Goal: Task Accomplishment & Management: Manage account settings

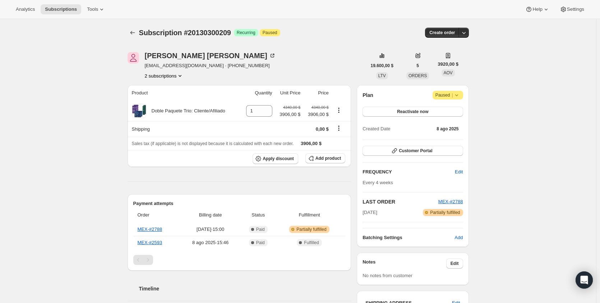
scroll to position [180, 0]
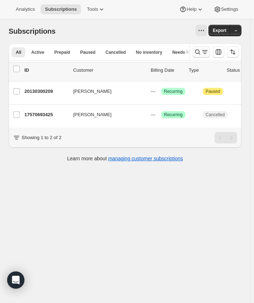
click at [201, 51] on icon "Buscar y filtrar resultados" at bounding box center [197, 51] width 7 height 7
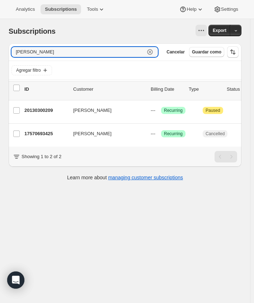
paste input "susyasmin@hotmail.com"
type input "ofelinasusyasmin@hotmail.com"
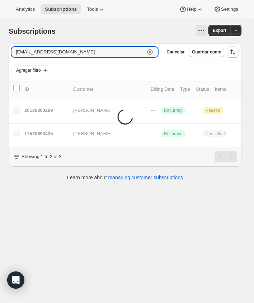
drag, startPoint x: 30, startPoint y: 54, endPoint x: -79, endPoint y: 56, distance: 108.5
click at [0, 56] on html "Analytics Subscriptions Tools Help Settings Ir directamente al contenido Subscr…" at bounding box center [127, 151] width 254 height 303
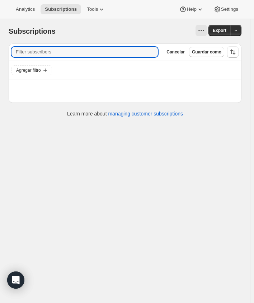
paste input "susyasmin@hotmail.com"
click at [113, 53] on input "susyasmin@hotmail.com" at bounding box center [78, 52] width 134 height 10
type input "susyasmin@hotmail.com"
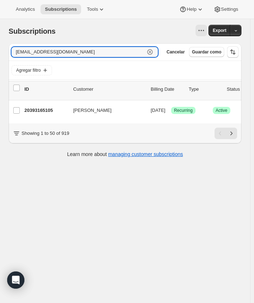
drag, startPoint x: 113, startPoint y: 53, endPoint x: -87, endPoint y: 56, distance: 199.7
click at [0, 56] on html "Analytics Subscriptions Tools Help Settings Ir directamente al contenido Subscr…" at bounding box center [127, 151] width 254 height 303
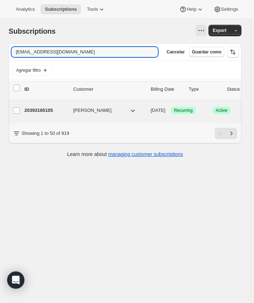
click at [47, 112] on p "20393165105" at bounding box center [45, 110] width 43 height 7
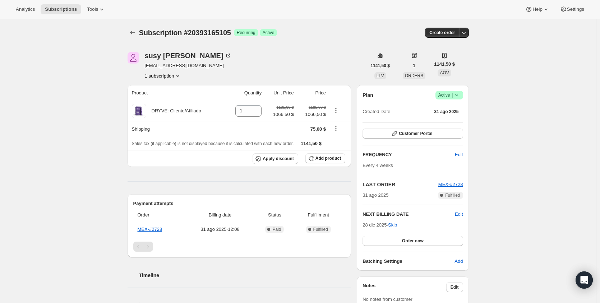
click at [160, 81] on div "susy cortez susyasmin@hotmail.com 1 subscription 1141,50 $ LTV 1 ORDERS 1141,50…" at bounding box center [295, 309] width 347 height 537
click at [163, 76] on button "1 subscription" at bounding box center [163, 75] width 37 height 7
click at [467, 88] on div "Plan Logrado Active | Created Date 31 ago 2025 Customer Portal FREQUENCY Edit E…" at bounding box center [413, 178] width 112 height 186
click at [463, 93] on span "Logrado Active |" at bounding box center [449, 95] width 28 height 9
click at [455, 119] on span "Cancel subscription" at bounding box center [448, 121] width 41 height 5
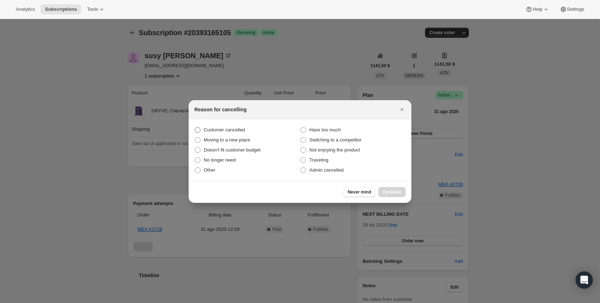
click at [236, 129] on span "Customer cancelled" at bounding box center [224, 129] width 41 height 5
click at [195, 127] on input "Customer cancelled" at bounding box center [195, 127] width 0 height 0
radio input "true"
click at [398, 188] on button "Continue" at bounding box center [391, 192] width 27 height 10
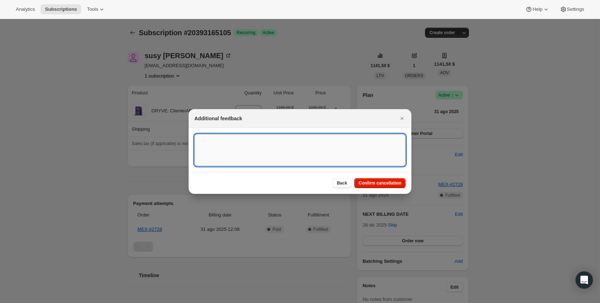
click at [286, 154] on textarea ":r3c:" at bounding box center [299, 150] width 211 height 32
drag, startPoint x: 146, startPoint y: 138, endPoint x: 9, endPoint y: 148, distance: 137.9
click at [229, 152] on textarea "Customer requested to cancel the subscription" at bounding box center [299, 150] width 211 height 32
click at [213, 141] on textarea "Customer requested to cancel the subscription" at bounding box center [299, 150] width 211 height 32
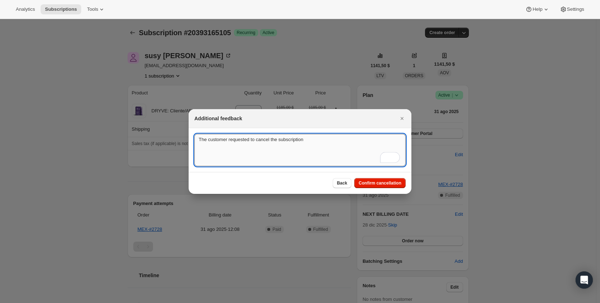
click at [333, 147] on textarea "The customer requested to cancel the subscription" at bounding box center [299, 150] width 211 height 32
type textarea "The customer requested to cancel the subscription"
click at [378, 180] on button "Confirm cancellation" at bounding box center [379, 183] width 51 height 10
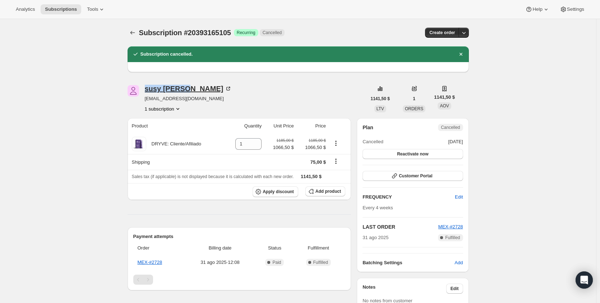
drag, startPoint x: 143, startPoint y: 89, endPoint x: 187, endPoint y: 92, distance: 44.2
click at [187, 92] on div "susy cortez susyasmin@hotmail.com 1 subscription" at bounding box center [246, 98] width 239 height 27
copy div "susy cortez"
drag, startPoint x: 239, startPoint y: 33, endPoint x: 140, endPoint y: 32, distance: 98.8
click at [140, 32] on span "Subscription #20393165105" at bounding box center [185, 33] width 92 height 8
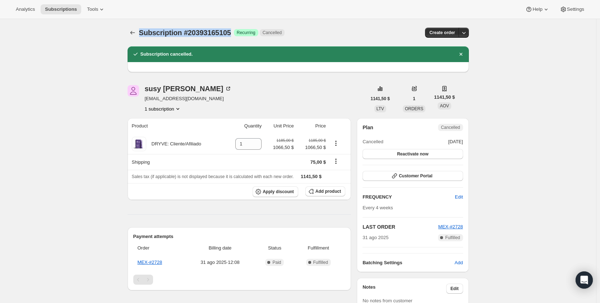
copy span "Subscription #20393165105"
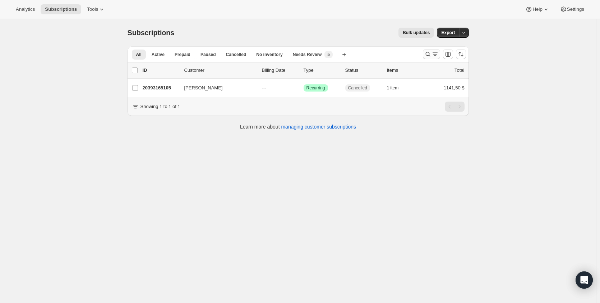
click at [430, 51] on icon "Buscar y filtrar resultados" at bounding box center [427, 54] width 7 height 7
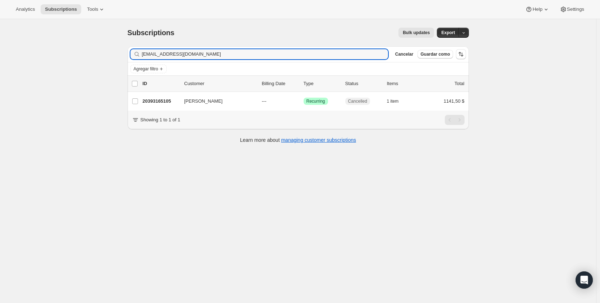
drag, startPoint x: 102, startPoint y: 54, endPoint x: 38, endPoint y: 50, distance: 63.4
click at [55, 51] on div "Subscriptions. Esta página está lista Subscriptions Bulk updates Más acciones B…" at bounding box center [298, 170] width 596 height 303
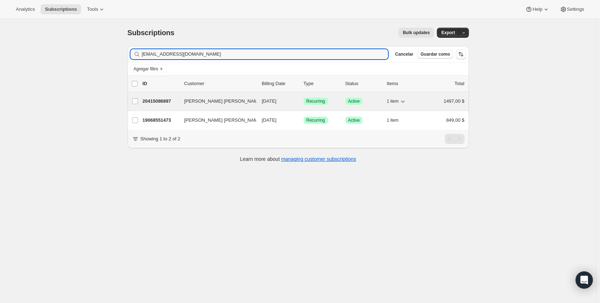
type input "[EMAIL_ADDRESS][DOMAIN_NAME]"
click at [165, 98] on p "20415086897" at bounding box center [161, 101] width 36 height 7
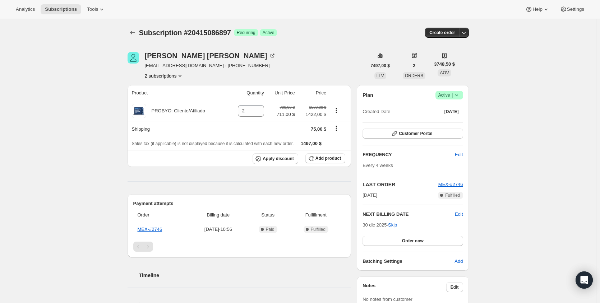
click at [181, 74] on icon "Product actions" at bounding box center [179, 75] width 7 height 7
click at [172, 92] on span "19068551473" at bounding box center [165, 89] width 50 height 7
click at [176, 74] on button "2 subscriptions" at bounding box center [164, 75] width 39 height 7
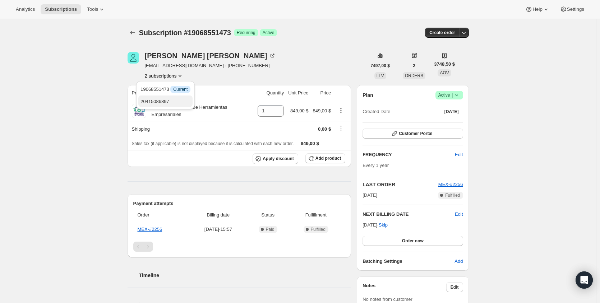
click at [169, 100] on span "20415086897" at bounding box center [154, 101] width 29 height 5
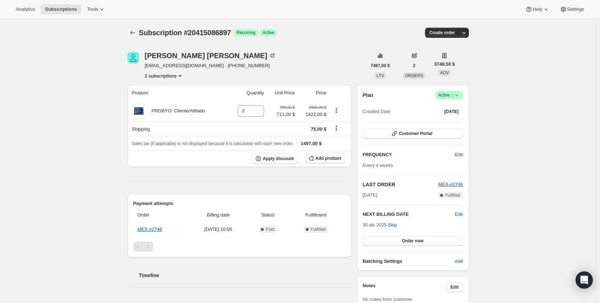
click at [460, 95] on icon at bounding box center [456, 95] width 7 height 7
drag, startPoint x: 241, startPoint y: 33, endPoint x: 142, endPoint y: 34, distance: 98.4
click at [142, 34] on span "Subscription #20415086897" at bounding box center [185, 33] width 92 height 8
copy span "Subscription #20415086897"
click at [440, 96] on span "Active |" at bounding box center [449, 95] width 22 height 7
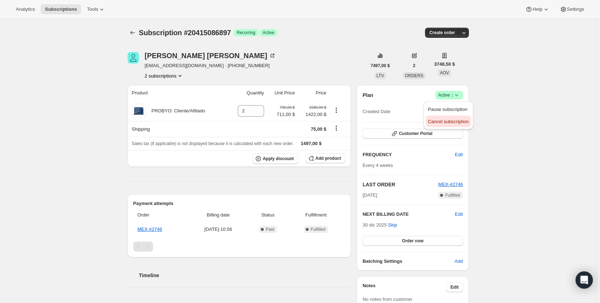
click at [453, 119] on span "Cancel subscription" at bounding box center [448, 121] width 41 height 5
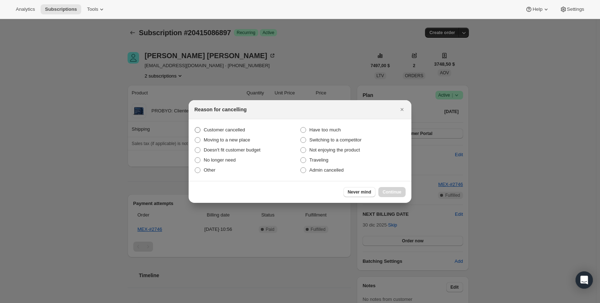
click at [227, 130] on span "Customer cancelled" at bounding box center [224, 129] width 41 height 5
click at [195, 127] on input "Customer cancelled" at bounding box center [195, 127] width 0 height 0
radio input "true"
click at [389, 192] on span "Continue" at bounding box center [391, 192] width 19 height 6
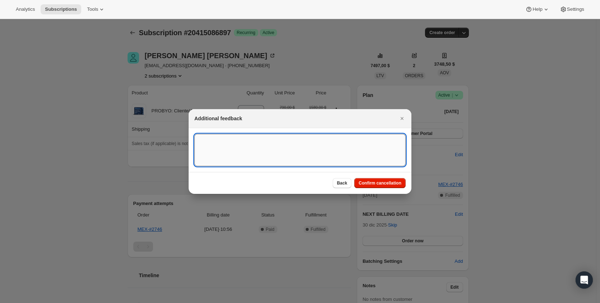
click at [244, 152] on textarea ":r7f:" at bounding box center [299, 150] width 211 height 32
paste textarea "[URL][DOMAIN_NAME][PERSON_NAME]"
click at [210, 142] on textarea "Customer requested to cancel the subscription" at bounding box center [299, 150] width 211 height 32
click at [213, 142] on textarea "Customer requested to cancel the subscription" at bounding box center [299, 150] width 211 height 32
click at [286, 157] on textarea "Customer requested to cancel the subscription" at bounding box center [299, 150] width 211 height 32
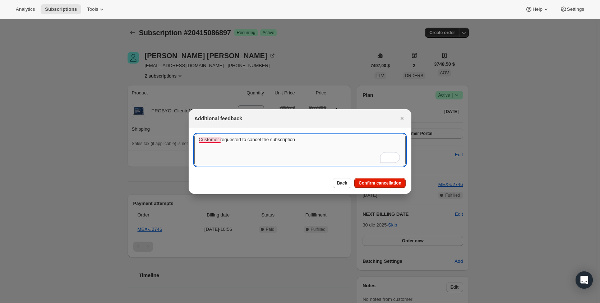
click at [349, 160] on textarea "Customer requested to cancel the subscription" at bounding box center [299, 150] width 211 height 32
type textarea "Customer requested to cancel the subscription"
click at [391, 185] on span "Confirm cancellation" at bounding box center [379, 183] width 43 height 6
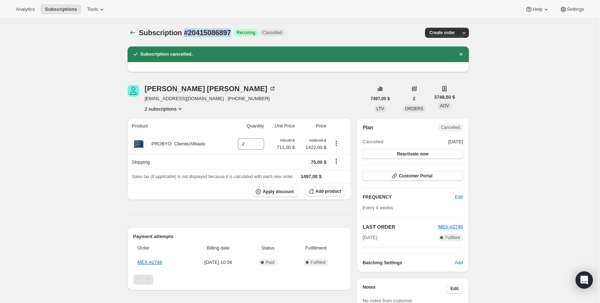
drag, startPoint x: 240, startPoint y: 33, endPoint x: 188, endPoint y: 31, distance: 52.1
click at [188, 31] on span "Subscription #20415086897" at bounding box center [185, 33] width 92 height 8
copy span "#20415086897"
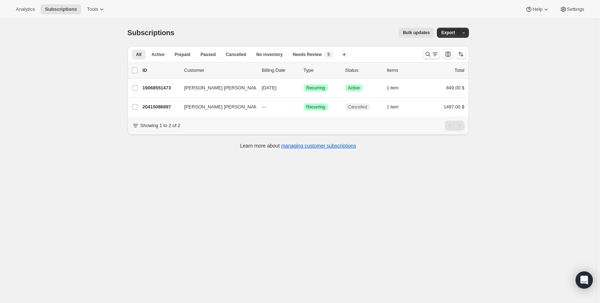
click at [429, 55] on icon "Buscar y filtrar resultados" at bounding box center [427, 54] width 7 height 7
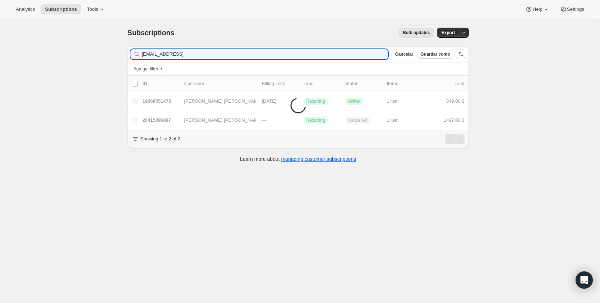
drag, startPoint x: 263, startPoint y: 56, endPoint x: 48, endPoint y: 47, distance: 215.0
click at [49, 47] on div "Subscriptions. Esta página está lista Subscriptions Bulk updates Más acciones B…" at bounding box center [298, 170] width 596 height 303
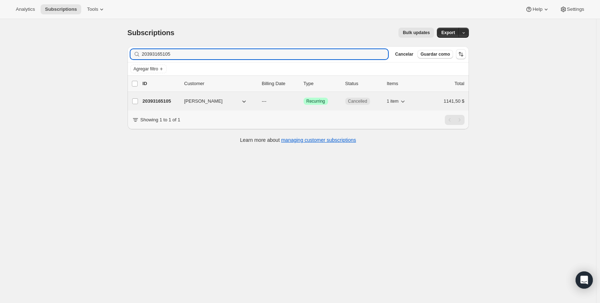
type input "20393165105"
click at [164, 99] on p "20393165105" at bounding box center [161, 101] width 36 height 7
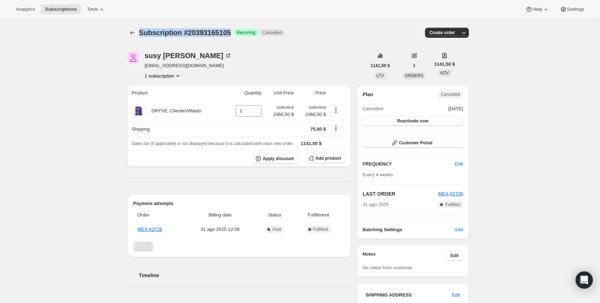
drag, startPoint x: 238, startPoint y: 31, endPoint x: 142, endPoint y: 34, distance: 97.0
click at [142, 34] on span "Subscription #20393165105" at bounding box center [185, 33] width 92 height 8
copy span "Subscription #20393165105"
click at [217, 33] on span "Subscription #20393165105" at bounding box center [185, 33] width 92 height 8
drag, startPoint x: 238, startPoint y: 32, endPoint x: 193, endPoint y: 33, distance: 45.6
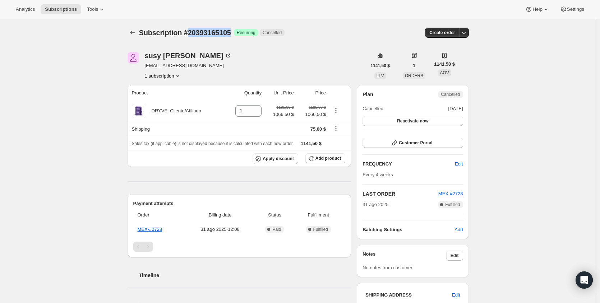
click at [193, 33] on span "Subscription #20393165105" at bounding box center [185, 33] width 92 height 8
copy span "20393165105"
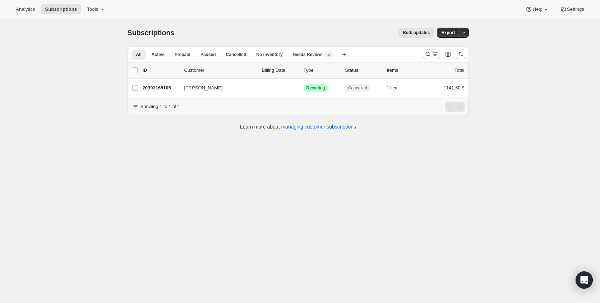
click at [431, 56] on icon "Buscar y filtrar resultados" at bounding box center [427, 54] width 7 height 7
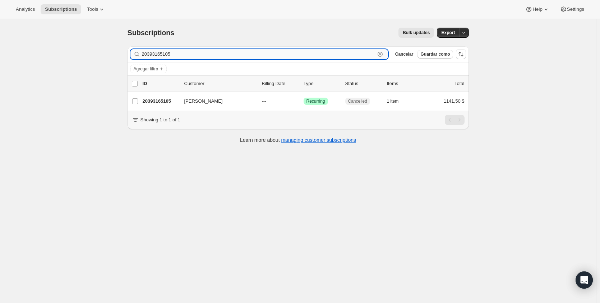
click at [213, 54] on input "20393165105" at bounding box center [258, 54] width 233 height 10
paste input "[PERSON_NAME]"
type input "[PERSON_NAME]"
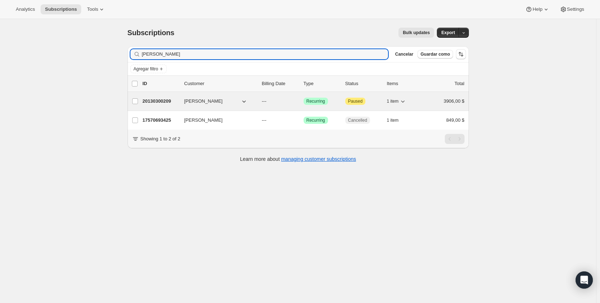
click at [164, 104] on p "20130300209" at bounding box center [161, 101] width 36 height 7
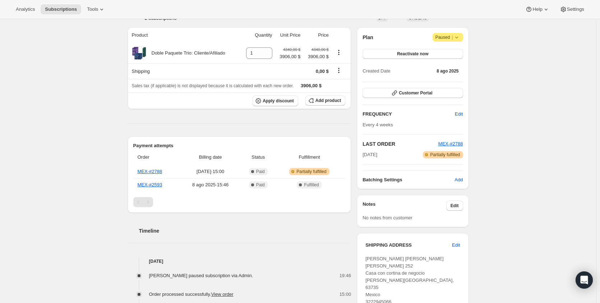
scroll to position [72, 0]
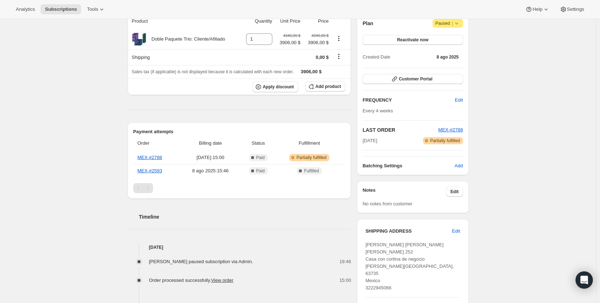
drag, startPoint x: 520, startPoint y: 127, endPoint x: 569, endPoint y: 128, distance: 48.1
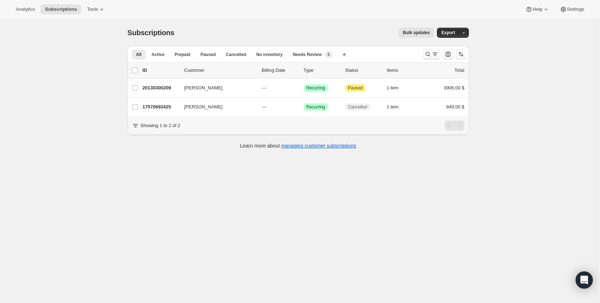
click at [426, 55] on icon "Buscar y filtrar resultados" at bounding box center [427, 54] width 7 height 7
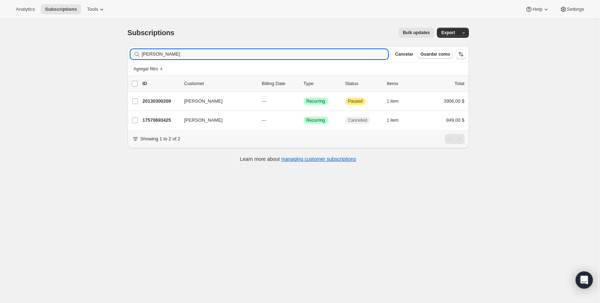
drag, startPoint x: 287, startPoint y: 52, endPoint x: 58, endPoint y: 41, distance: 229.1
click at [72, 42] on div "Subscriptions. Esta página está lista Subscriptions Bulk updates Más acciones B…" at bounding box center [298, 170] width 596 height 303
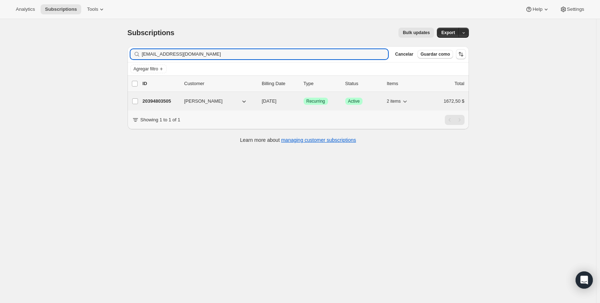
type input "florecitaandrade@gmail.com"
click at [172, 106] on div "20394803505 Flor Andrade macias 05/28/2026 Logrado Recurring Logrado Active 2 i…" at bounding box center [304, 101] width 322 height 10
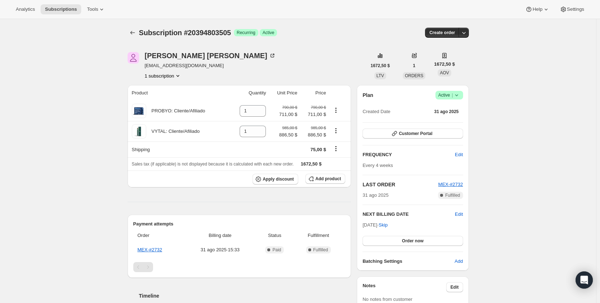
click at [179, 78] on icon "Product actions" at bounding box center [177, 75] width 7 height 7
click at [179, 75] on icon "Product actions" at bounding box center [177, 75] width 7 height 7
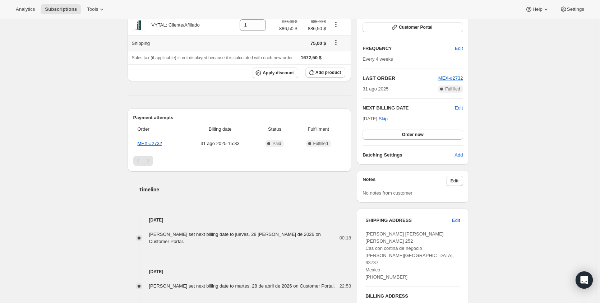
scroll to position [108, 0]
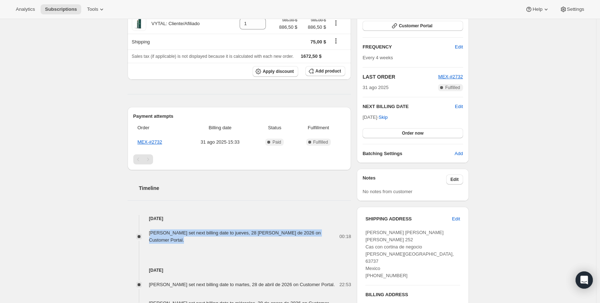
drag, startPoint x: 195, startPoint y: 244, endPoint x: 153, endPoint y: 235, distance: 43.7
click at [153, 235] on div "Flor Andrade macias set next billing date to jueves, 28 de mayo de 2026 on Cust…" at bounding box center [244, 236] width 190 height 14
click at [249, 264] on div "5 sept 2025 Flor Andrade macias set next billing date to martes, 28 de abril de…" at bounding box center [239, 292] width 224 height 96
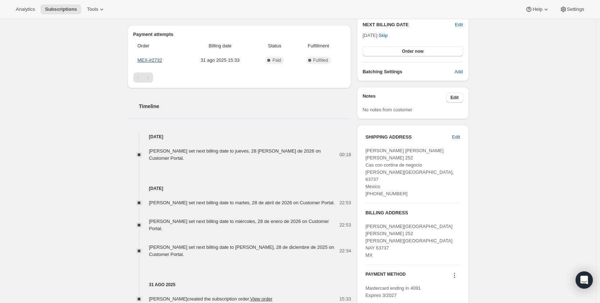
scroll to position [215, 0]
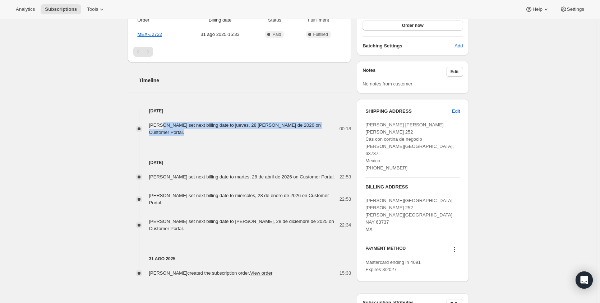
drag, startPoint x: 251, startPoint y: 134, endPoint x: 162, endPoint y: 120, distance: 90.6
click at [162, 120] on div "Flor Andrade macias set next billing date to jueves, 28 de mayo de 2026 on Cust…" at bounding box center [239, 126] width 224 height 22
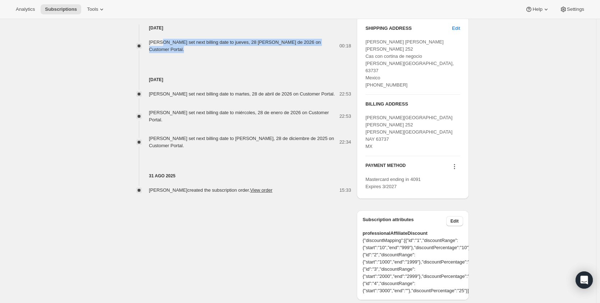
scroll to position [302, 0]
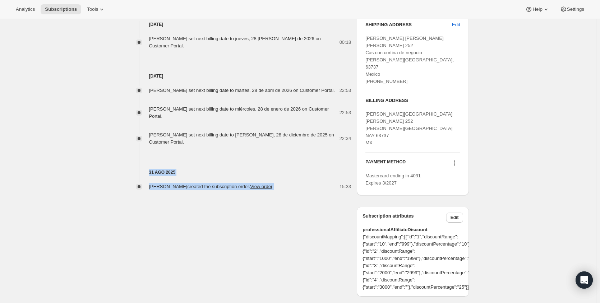
drag, startPoint x: 291, startPoint y: 198, endPoint x: 133, endPoint y: 173, distance: 160.7
click at [133, 173] on div "Flor Andrade macias florecitaandrade@gmail.com 1 subscription 1672,50 $ LTV 1 O…" at bounding box center [295, 18] width 347 height 558
click at [276, 239] on div "Flor Andrade macias florecitaandrade@gmail.com 1 subscription 1672,50 $ LTV 1 O…" at bounding box center [295, 18] width 347 height 558
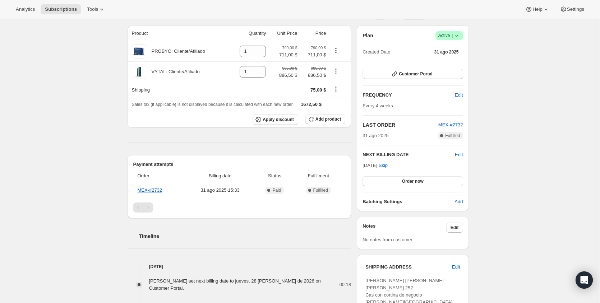
scroll to position [0, 0]
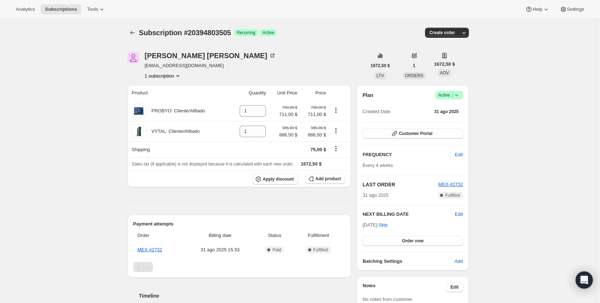
drag, startPoint x: 257, startPoint y: 52, endPoint x: 130, endPoint y: 56, distance: 127.2
copy div "Flor Andrade macias"
drag, startPoint x: 244, startPoint y: 32, endPoint x: 142, endPoint y: 31, distance: 102.4
click at [142, 31] on div "Subscription #20394803505 Logrado Recurring Logrado Active" at bounding box center [243, 33] width 208 height 10
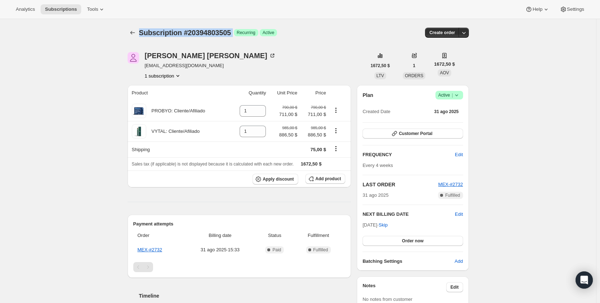
copy div "Subscription #20394803505 Logrado"
click at [453, 94] on span "|" at bounding box center [451, 95] width 1 height 6
click at [452, 122] on span "Cancel subscription" at bounding box center [448, 121] width 41 height 5
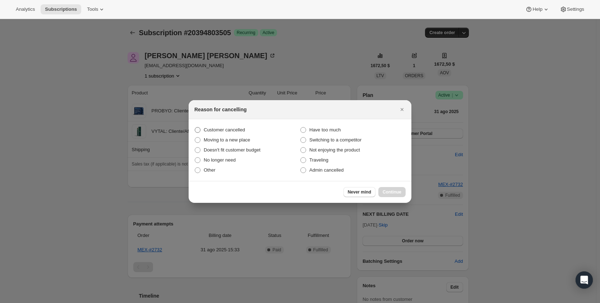
click at [219, 132] on span "Customer cancelled" at bounding box center [224, 129] width 41 height 5
click at [195, 127] on input "Customer cancelled" at bounding box center [195, 127] width 0 height 0
radio input "true"
click at [397, 190] on span "Continue" at bounding box center [391, 192] width 19 height 6
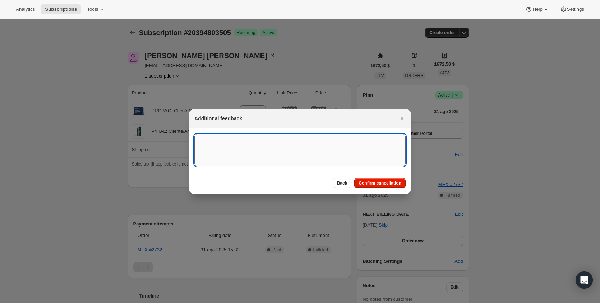
click at [247, 144] on textarea ":r6v:" at bounding box center [299, 150] width 211 height 32
type textarea "Customer Blanca Azucena requested to cancel the subscription"
click at [393, 183] on span "Confirm cancellation" at bounding box center [379, 183] width 43 height 6
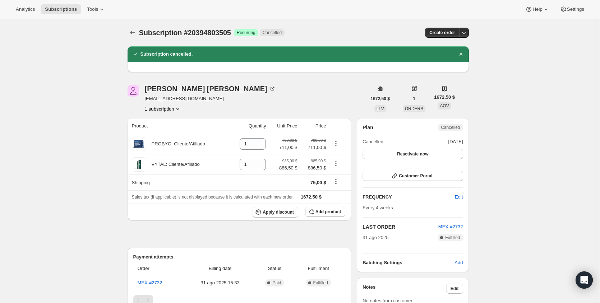
click at [140, 34] on span "Subscription #20394803505" at bounding box center [185, 33] width 92 height 8
click at [138, 34] on button "Subscriptions" at bounding box center [132, 33] width 10 height 10
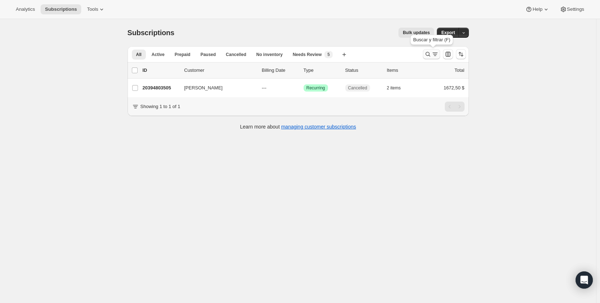
click at [425, 57] on button "Buscar y filtrar resultados" at bounding box center [431, 54] width 17 height 10
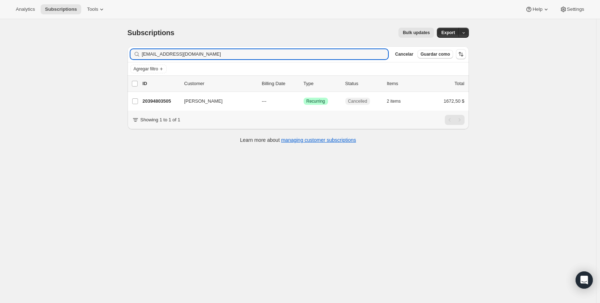
drag, startPoint x: 261, startPoint y: 57, endPoint x: 116, endPoint y: 54, distance: 145.5
click at [119, 55] on div "Subscriptions. Esta página está lista Subscriptions Bulk updates Más acciones B…" at bounding box center [298, 170] width 596 height 303
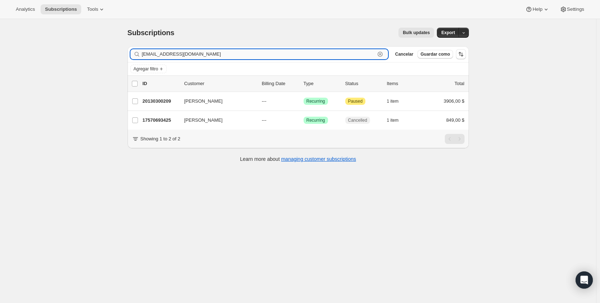
click at [295, 59] on input "sankaortiz@gmail.com" at bounding box center [258, 54] width 233 height 10
paste input "florenciocru"
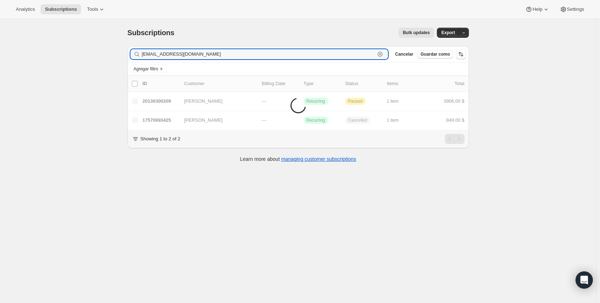
type input "florenciocruz@gmail.com"
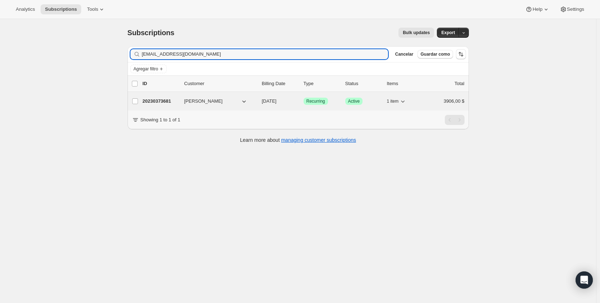
click at [154, 99] on p "20230373681" at bounding box center [161, 101] width 36 height 7
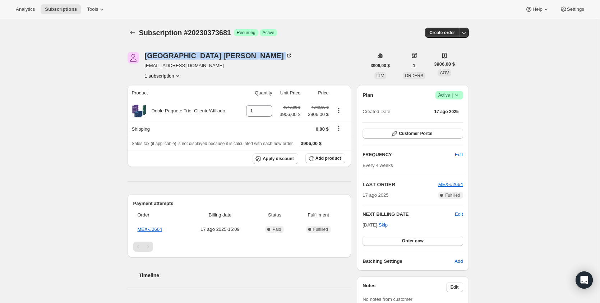
drag, startPoint x: 229, startPoint y: 56, endPoint x: 139, endPoint y: 56, distance: 89.8
click at [139, 56] on div "Florencia Cruz Flores florenciocruz@gmail.com 1 subscription" at bounding box center [246, 65] width 239 height 27
copy div "Florencia Cruz Flores"
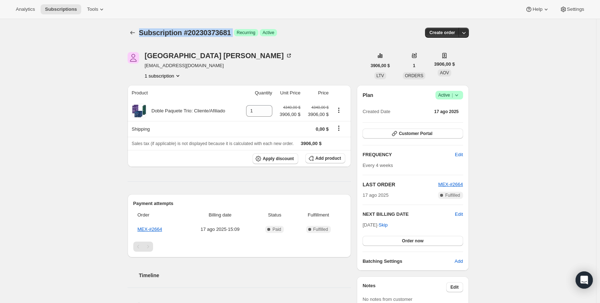
drag, startPoint x: 244, startPoint y: 32, endPoint x: 141, endPoint y: 31, distance: 102.7
click at [141, 31] on div "Subscription #20230373681 Logrado Recurring Logrado Active" at bounding box center [243, 33] width 208 height 10
copy div "Subscription #20230373681 Logrado"
click at [455, 95] on icon at bounding box center [456, 95] width 7 height 7
click at [450, 123] on span "Cancel subscription" at bounding box center [448, 121] width 41 height 5
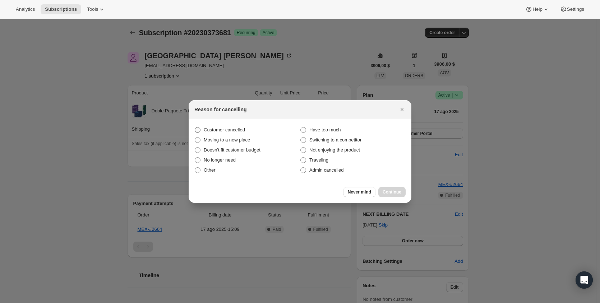
click at [208, 129] on span "Customer cancelled" at bounding box center [224, 129] width 41 height 5
click at [195, 127] on input "Customer cancelled" at bounding box center [195, 127] width 0 height 0
radio input "true"
click at [385, 193] on span "Continue" at bounding box center [391, 192] width 19 height 6
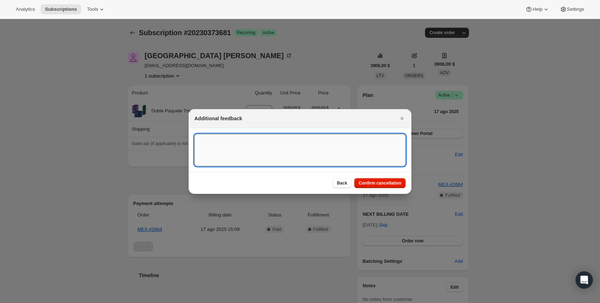
click at [227, 150] on textarea ":re4:" at bounding box center [299, 150] width 211 height 32
drag, startPoint x: 370, startPoint y: 140, endPoint x: 119, endPoint y: 138, distance: 251.8
type textarea "Customer Blanca Azucena Coronado requested to cancel the subscription"
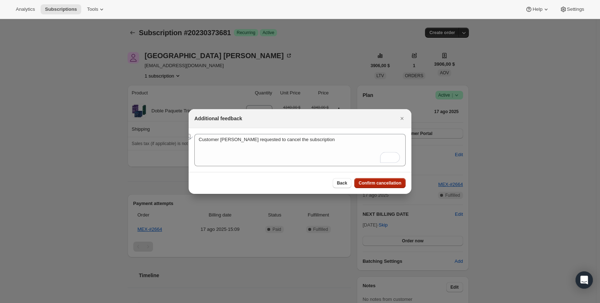
click at [386, 179] on button "Confirm cancellation" at bounding box center [379, 183] width 51 height 10
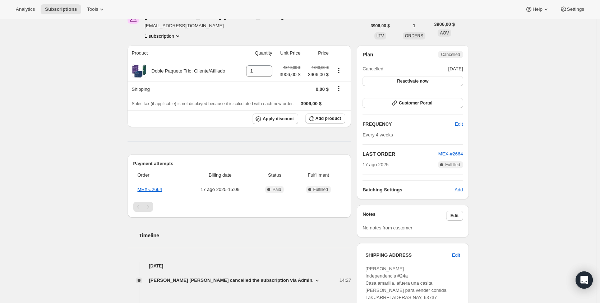
scroll to position [180, 0]
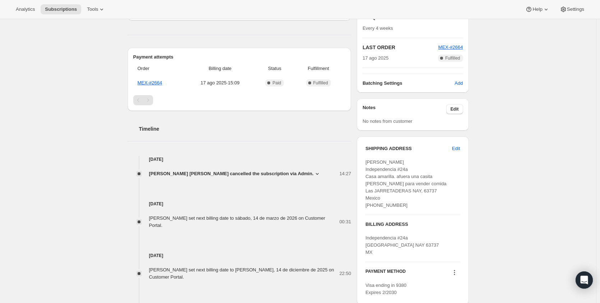
click at [314, 177] on icon at bounding box center [317, 173] width 7 height 7
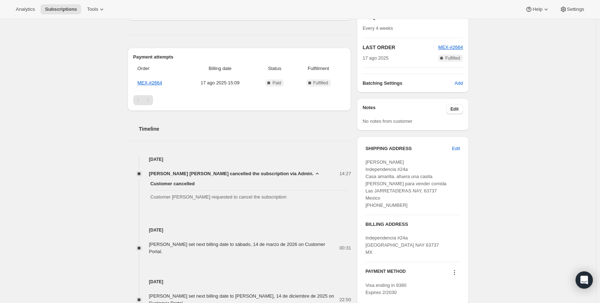
drag, startPoint x: 273, startPoint y: 201, endPoint x: 148, endPoint y: 200, distance: 125.3
click at [148, 201] on div "Customer cancelled Customer Blanca Azucena Coronado requested to cancel the sub…" at bounding box center [239, 190] width 224 height 26
copy span "Customer Blanca Azucena Coronado requested to cancel the subscription"
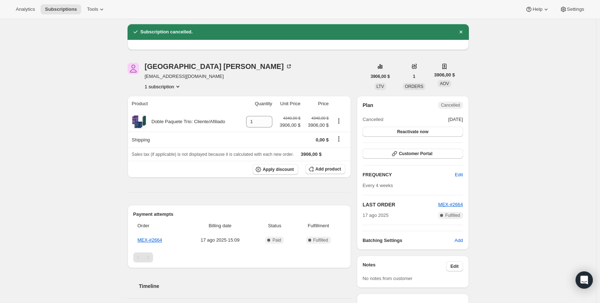
scroll to position [0, 0]
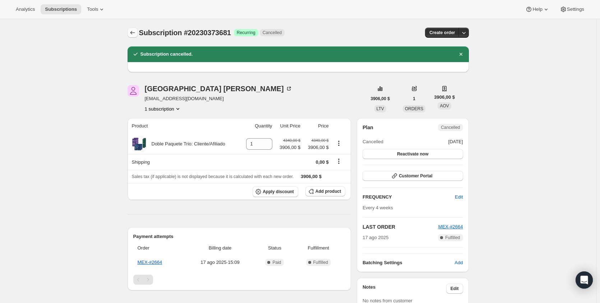
click at [132, 33] on icon "Subscriptions" at bounding box center [132, 32] width 7 height 7
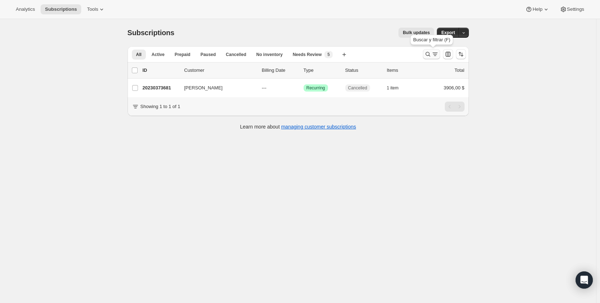
click at [428, 56] on icon "Buscar y filtrar resultados" at bounding box center [427, 54] width 7 height 7
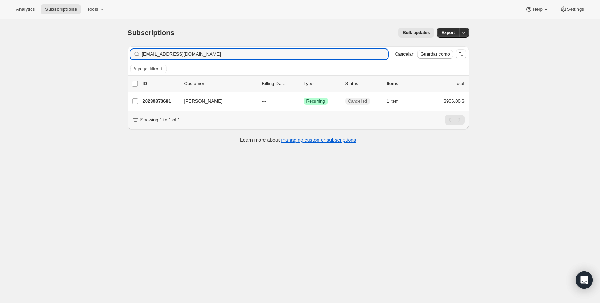
drag, startPoint x: 230, startPoint y: 54, endPoint x: 116, endPoint y: 50, distance: 114.6
click at [116, 50] on div "Subscriptions. Esta página está lista Subscriptions Bulk updates Más acciones B…" at bounding box center [298, 170] width 596 height 303
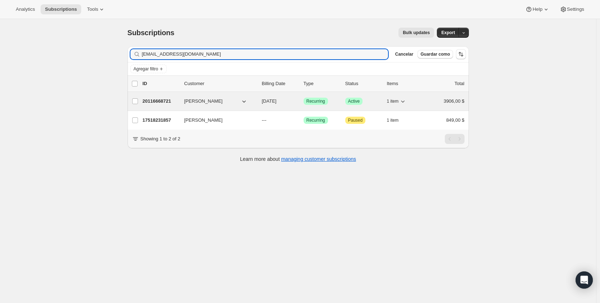
type input "la_lider@live.com.mx"
click at [198, 105] on span "GILDARDO RODRIGUEZ PADILLA" at bounding box center [203, 101] width 38 height 7
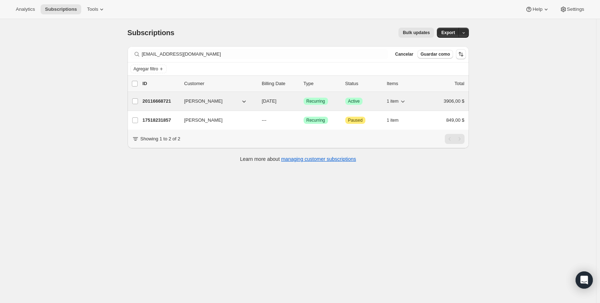
click at [165, 103] on p "20116668721" at bounding box center [161, 101] width 36 height 7
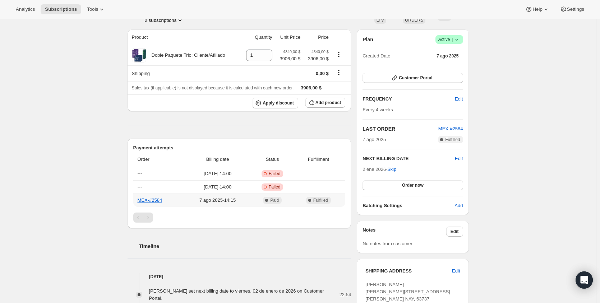
scroll to position [144, 0]
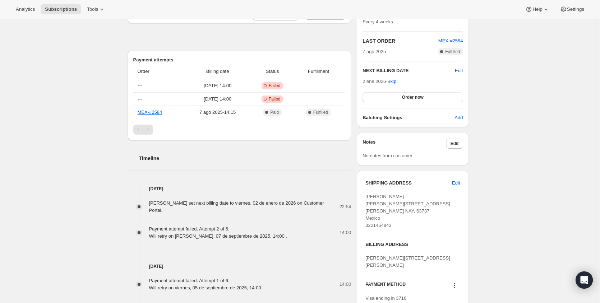
drag, startPoint x: 219, startPoint y: 210, endPoint x: 143, endPoint y: 206, distance: 76.3
click at [143, 206] on div "GILDARDO RODRIGUEZ PADILLA set next billing date to viernes, 02 de enero de 202…" at bounding box center [239, 207] width 224 height 14
click at [287, 217] on div "GILDARDO RODRIGUEZ PADILLA set next billing date to viernes, 02 de enero de 202…" at bounding box center [239, 216] width 224 height 47
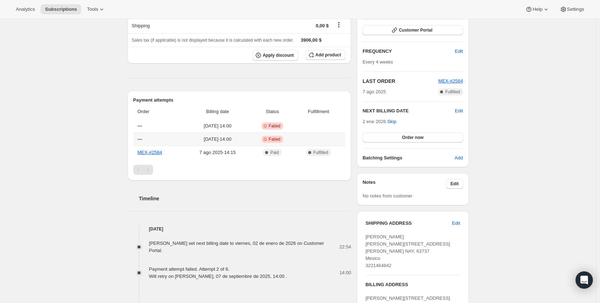
scroll to position [0, 0]
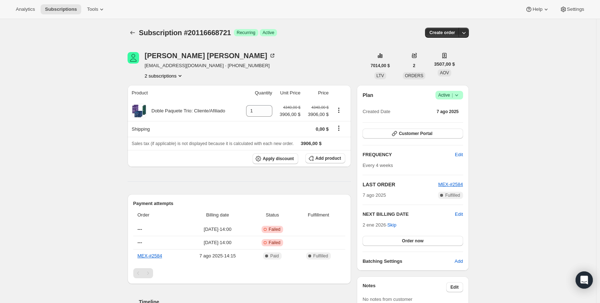
click at [167, 80] on div "GILDARDO RODRIGUEZ PADILLA la_lider@live.com.mx · +523221464842 2 subscriptions…" at bounding box center [295, 302] width 347 height 522
click at [173, 75] on button "2 subscriptions" at bounding box center [164, 75] width 39 height 7
click at [166, 89] on span "17518231857" at bounding box center [155, 89] width 29 height 5
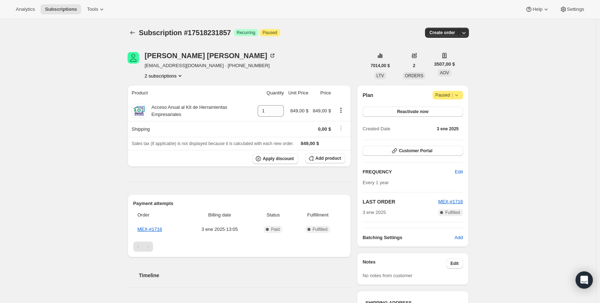
click at [176, 78] on button "2 subscriptions" at bounding box center [164, 75] width 39 height 7
click at [173, 98] on span "20116668721" at bounding box center [166, 101] width 50 height 7
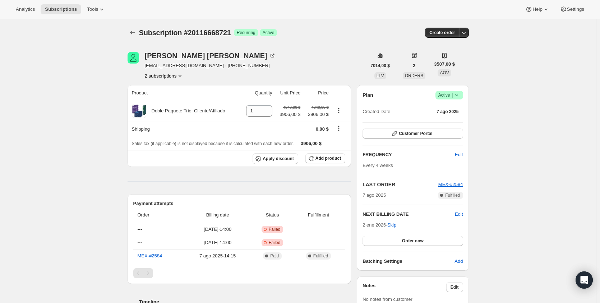
click at [458, 96] on icon at bounding box center [456, 95] width 3 height 2
click at [445, 123] on span "Cancel subscription" at bounding box center [448, 121] width 41 height 5
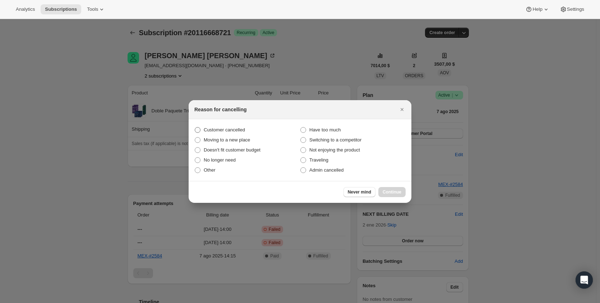
click at [215, 129] on span "Customer cancelled" at bounding box center [224, 129] width 41 height 5
click at [195, 127] on input "Customer cancelled" at bounding box center [195, 127] width 0 height 0
radio input "true"
click at [390, 195] on span "Continue" at bounding box center [391, 192] width 19 height 6
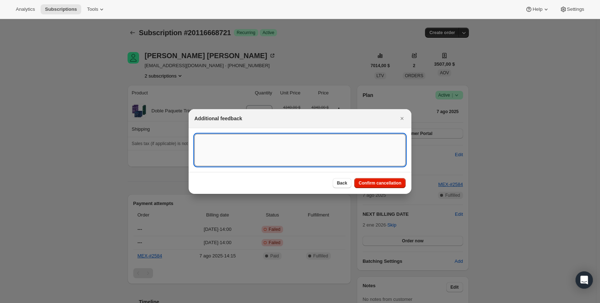
drag, startPoint x: 304, startPoint y: 139, endPoint x: 310, endPoint y: 144, distance: 7.9
click at [304, 139] on textarea ":rpa:" at bounding box center [299, 150] width 211 height 32
paste textarea "Customer Blanca Azucena Coronado requested to cancel the subscription"
type textarea "Customer Blanca Azucena Coronado requested to cancel the subscription"
click at [380, 181] on span "Confirm cancellation" at bounding box center [379, 183] width 43 height 6
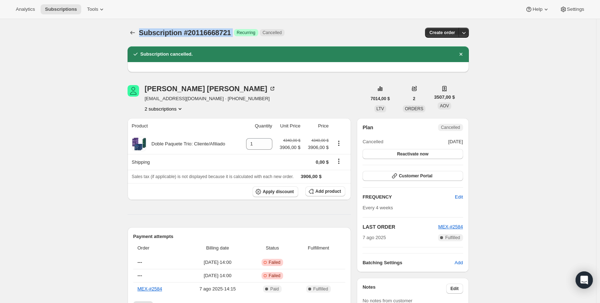
drag, startPoint x: 141, startPoint y: 33, endPoint x: 242, endPoint y: 33, distance: 100.9
click at [242, 33] on div "Subscription #20116668721 Logrado Recurring Cancelled" at bounding box center [245, 33] width 212 height 10
drag, startPoint x: 277, startPoint y: 88, endPoint x: 138, endPoint y: 89, distance: 139.0
click at [138, 89] on div "GILDARDO RODRIGUEZ PADILLA la_lider@live.com.mx · +523221464842 2 subscriptions" at bounding box center [246, 98] width 239 height 27
copy div "GILDARDO RODRIGUEZ PADILLA"
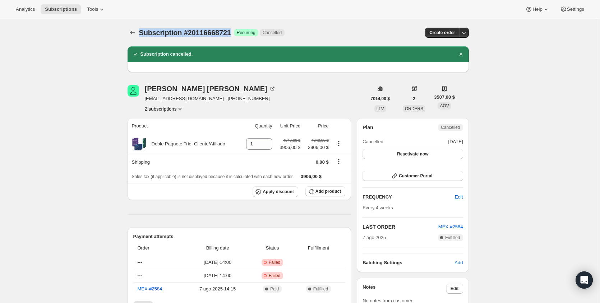
drag, startPoint x: 238, startPoint y: 32, endPoint x: 140, endPoint y: 31, distance: 98.1
click at [139, 31] on div "Subscription #20116668721 Logrado Recurring Cancelled Create order" at bounding box center [297, 33] width 341 height 10
copy span "Subscription #20116668721"
click at [133, 31] on icon "Subscriptions" at bounding box center [132, 32] width 7 height 7
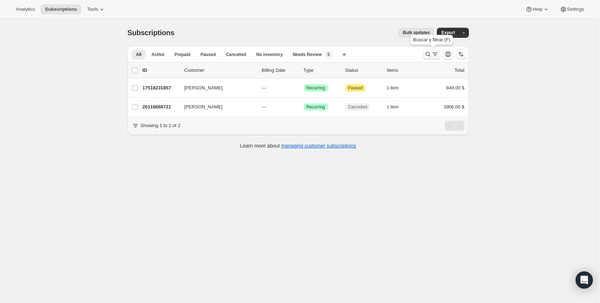
click at [430, 54] on icon "Buscar y filtrar resultados" at bounding box center [427, 54] width 7 height 7
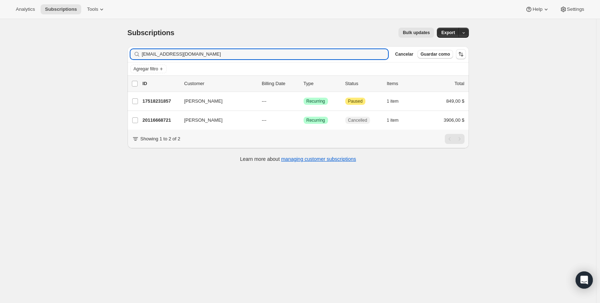
drag, startPoint x: 227, startPoint y: 56, endPoint x: 88, endPoint y: 58, distance: 138.3
click at [89, 58] on div "Subscriptions. Esta página está lista Subscriptions Bulk updates Más acciones B…" at bounding box center [298, 170] width 596 height 303
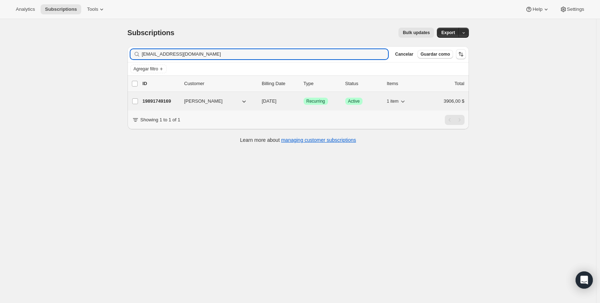
type input "amezquitasonia@gmail.com"
click at [155, 98] on p "19891749169" at bounding box center [161, 101] width 36 height 7
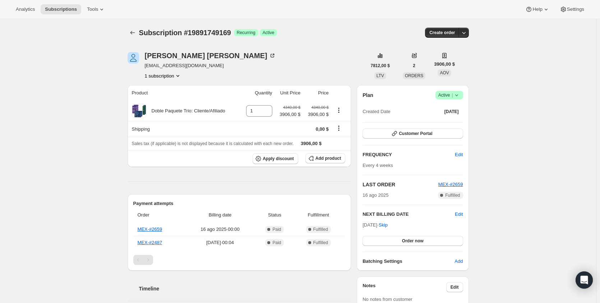
click at [457, 94] on icon at bounding box center [456, 95] width 7 height 7
click at [452, 121] on span "Cancel subscription" at bounding box center [448, 121] width 41 height 5
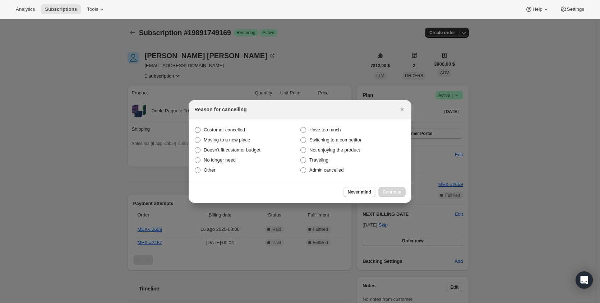
click at [220, 126] on label "Customer cancelled" at bounding box center [247, 130] width 106 height 10
click at [195, 127] on input "Customer cancelled" at bounding box center [195, 127] width 0 height 0
radio input "true"
click at [397, 191] on span "Continue" at bounding box center [391, 192] width 19 height 6
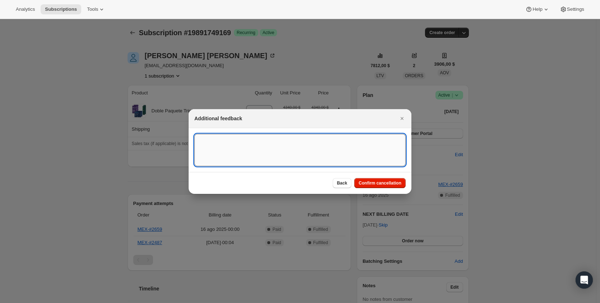
click at [327, 157] on textarea ":r107:" at bounding box center [299, 150] width 211 height 32
click at [275, 140] on textarea "Customer Blanca Azucena Requested to cancel the subs" at bounding box center [299, 150] width 211 height 32
click at [330, 138] on textarea "Customer Blanca Azucena requested to cancel the subs" at bounding box center [299, 150] width 211 height 32
drag, startPoint x: 162, startPoint y: 133, endPoint x: 157, endPoint y: 131, distance: 5.5
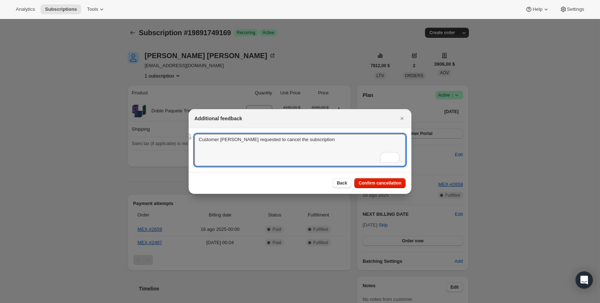
type textarea "Customer Blanca Azucena requested to cancel the subscription"
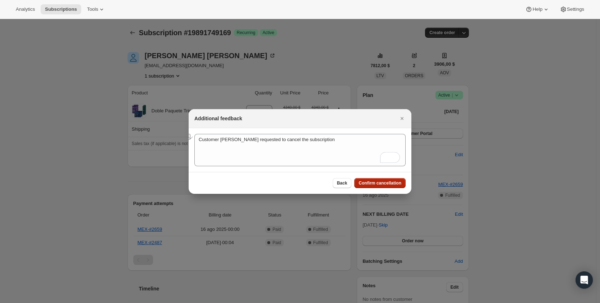
click at [370, 183] on span "Confirm cancellation" at bounding box center [379, 183] width 43 height 6
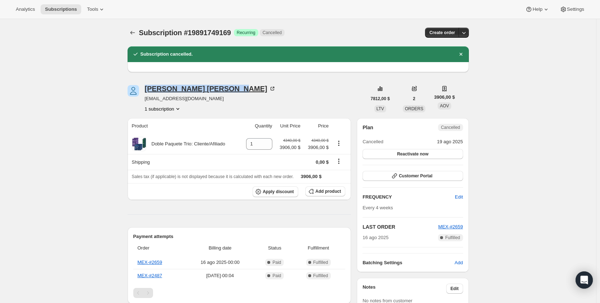
drag, startPoint x: 217, startPoint y: 88, endPoint x: 147, endPoint y: 86, distance: 70.1
click at [147, 86] on div "Sonia Amezquita amezquitasonia@gmail.com 1 subscription" at bounding box center [246, 98] width 239 height 27
copy div "Sonia Amezquita"
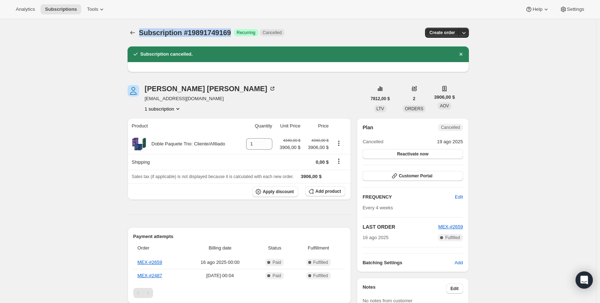
drag, startPoint x: 238, startPoint y: 34, endPoint x: 143, endPoint y: 30, distance: 95.2
click at [141, 31] on span "Subscription #19891749169" at bounding box center [185, 33] width 92 height 8
copy span "Subscription #19891749169"
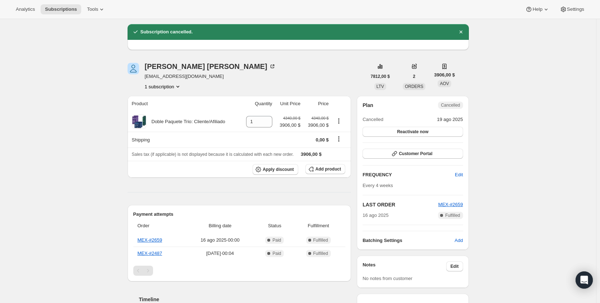
scroll to position [180, 0]
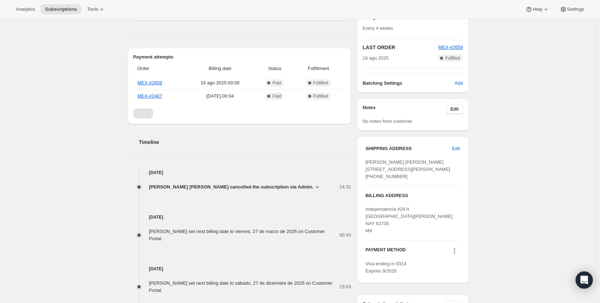
click at [276, 188] on span "[PERSON_NAME] [PERSON_NAME] cancelled the subscription via Admin." at bounding box center [231, 187] width 164 height 7
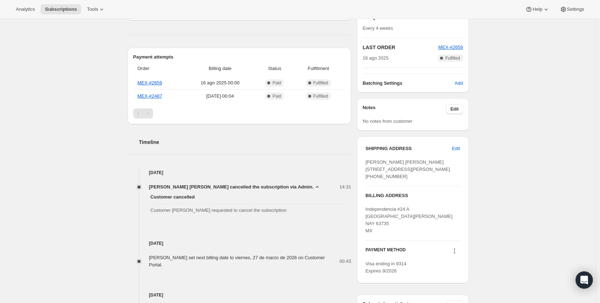
click at [314, 187] on icon at bounding box center [317, 187] width 7 height 7
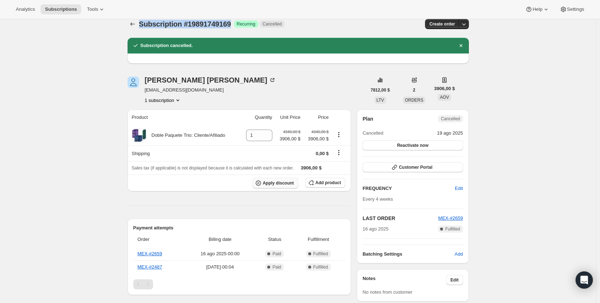
scroll to position [0, 0]
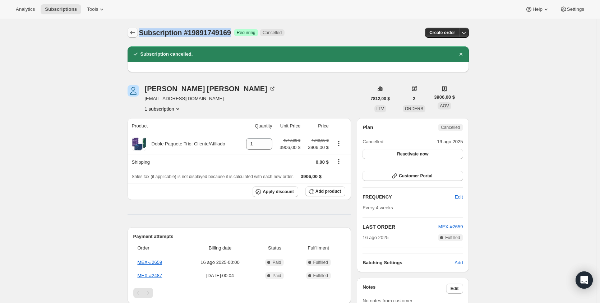
click at [134, 35] on icon "Subscriptions" at bounding box center [132, 32] width 7 height 7
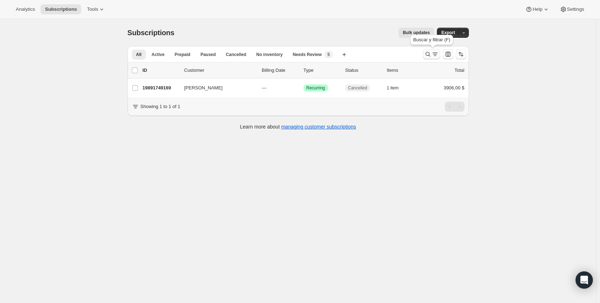
click at [428, 58] on button "Buscar y filtrar resultados" at bounding box center [431, 54] width 17 height 10
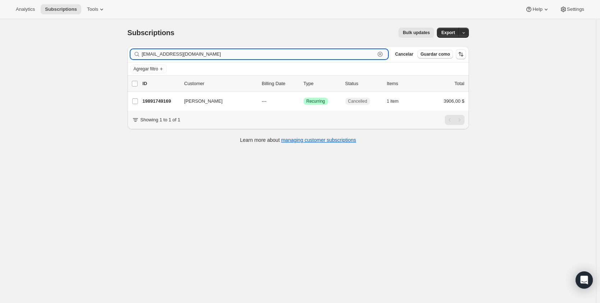
click at [275, 57] on input "amezquitasonia@gmail.com" at bounding box center [258, 54] width 233 height 10
paste input "camilabombon"
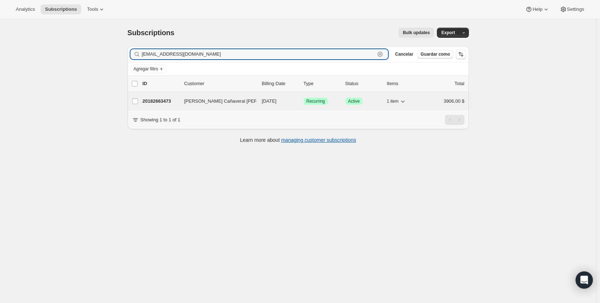
type input "camilabombon@gmail.com"
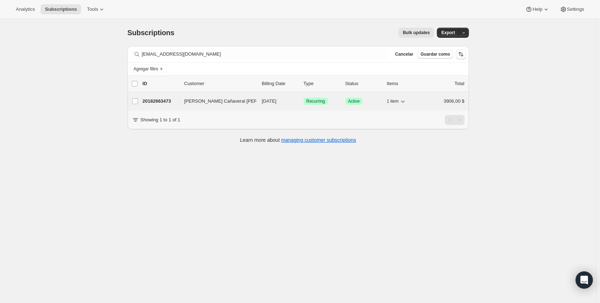
click at [199, 102] on span "Camilla Cañaveral peña" at bounding box center [234, 101] width 101 height 7
click at [173, 103] on p "20182663473" at bounding box center [161, 101] width 36 height 7
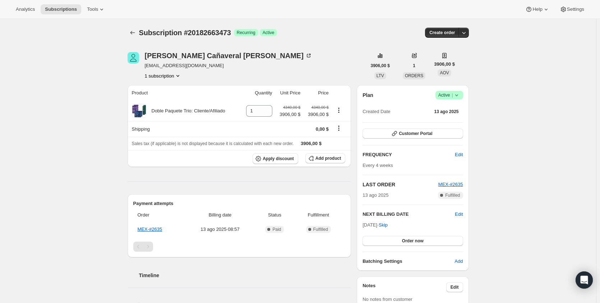
click at [451, 96] on span "Active |" at bounding box center [449, 95] width 22 height 7
click at [448, 120] on span "Cancel subscription" at bounding box center [448, 121] width 41 height 5
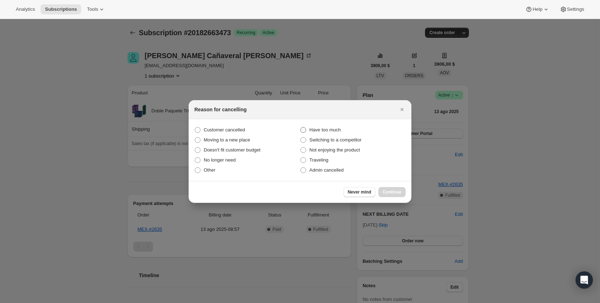
click at [333, 130] on span "Have too much" at bounding box center [324, 129] width 31 height 5
click at [301, 127] on input "Have too much" at bounding box center [300, 127] width 0 height 0
radio input "true"
click at [207, 125] on label "Customer cancelled" at bounding box center [247, 130] width 106 height 10
click at [195, 127] on input "Customer cancelled" at bounding box center [195, 127] width 0 height 0
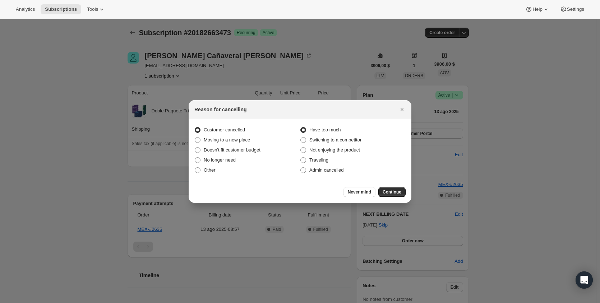
radio input "true"
radio input "false"
click at [394, 192] on span "Continue" at bounding box center [391, 192] width 19 height 6
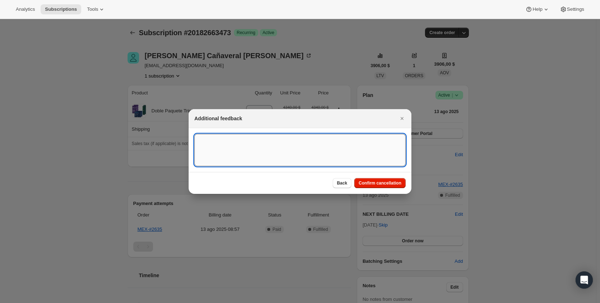
click at [340, 140] on textarea ":r16l:" at bounding box center [299, 150] width 211 height 32
paste textarea "Customer Blanca Azucena requested to cancel the subscription"
type textarea "Customer Blanca Azucena requested to cancel the subscription"
click at [374, 186] on button "Confirm cancellation" at bounding box center [379, 183] width 51 height 10
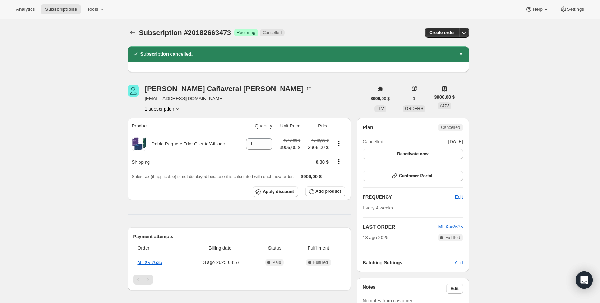
drag, startPoint x: 242, startPoint y: 91, endPoint x: 147, endPoint y: 88, distance: 95.2
click at [147, 88] on div "Camilla Cañaveral peña camilabombon@gmail.com 1 subscription" at bounding box center [246, 98] width 239 height 27
copy div "Camilla Cañaveral peña"
drag, startPoint x: 241, startPoint y: 32, endPoint x: 136, endPoint y: 33, distance: 104.9
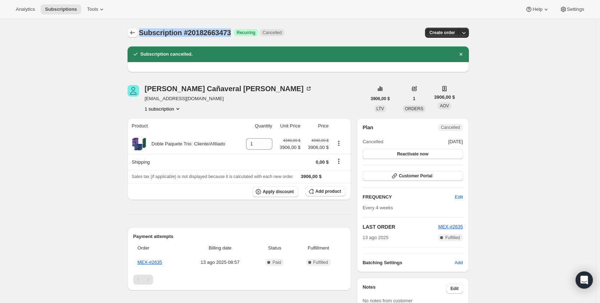
click at [136, 33] on div "Subscription #20182663473 Logrado Recurring Cancelled Create order" at bounding box center [297, 33] width 341 height 10
click at [133, 31] on icon "Subscriptions" at bounding box center [132, 32] width 7 height 7
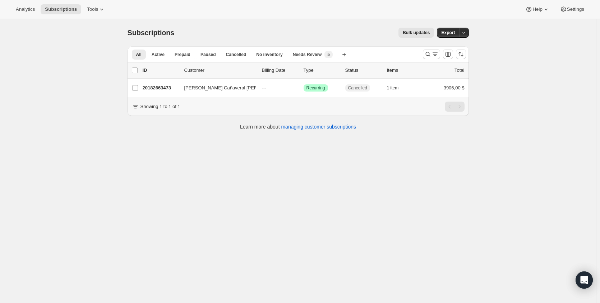
click at [423, 52] on div at bounding box center [444, 54] width 49 height 14
click at [426, 52] on icon "Buscar y filtrar resultados" at bounding box center [427, 54] width 7 height 7
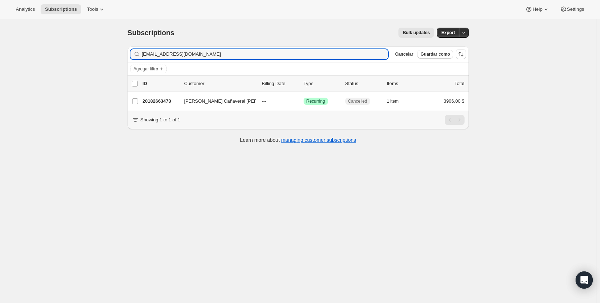
drag, startPoint x: 243, startPoint y: 50, endPoint x: 119, endPoint y: 53, distance: 124.3
click at [119, 53] on div "Subscriptions. Esta página está lista Subscriptions Bulk updates Más acciones B…" at bounding box center [298, 170] width 596 height 303
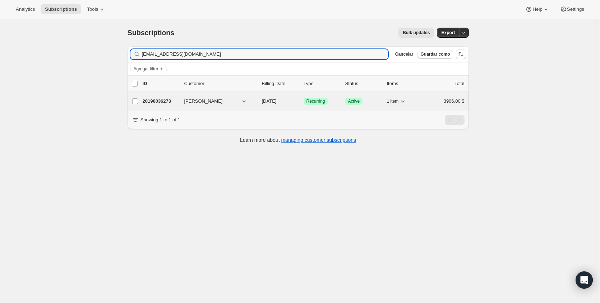
type input "paulejilp22@yahoo.com"
click at [163, 100] on p "20190036273" at bounding box center [161, 101] width 36 height 7
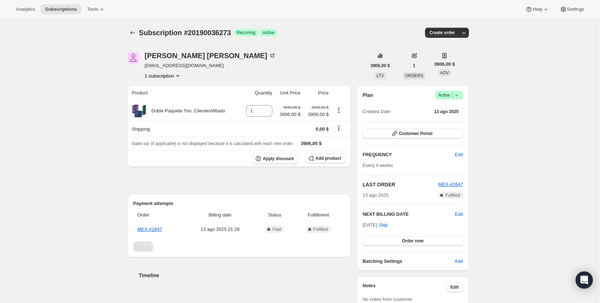
click at [447, 96] on span "Active |" at bounding box center [449, 95] width 22 height 7
click at [448, 122] on span "Cancel subscription" at bounding box center [448, 121] width 41 height 5
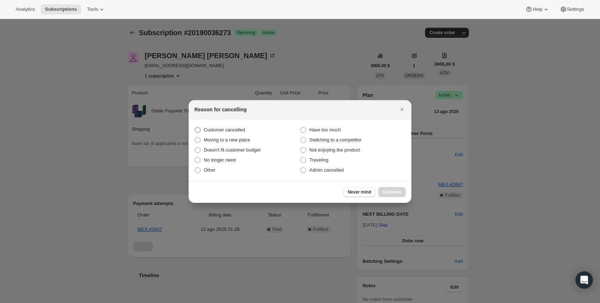
click at [231, 125] on label "Customer cancelled" at bounding box center [247, 130] width 106 height 10
click at [195, 127] on input "Customer cancelled" at bounding box center [195, 127] width 0 height 0
radio input "true"
click at [391, 190] on span "Continue" at bounding box center [391, 192] width 19 height 6
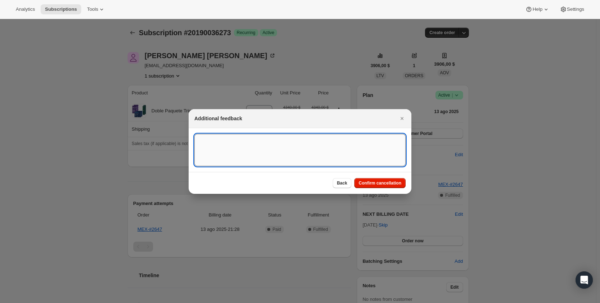
click at [249, 141] on textarea ":r1d3:" at bounding box center [299, 150] width 211 height 32
paste textarea "Customer Blanca Azucena requested to cancel the subscription"
type textarea "Customer Blanca Azucena requested to cancel the subscription"
click at [376, 181] on span "Confirm cancellation" at bounding box center [379, 183] width 43 height 6
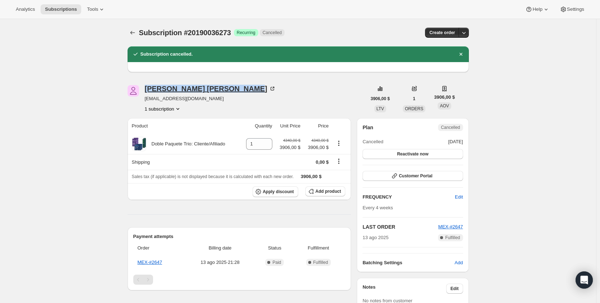
drag, startPoint x: 221, startPoint y: 89, endPoint x: 147, endPoint y: 90, distance: 74.0
click at [147, 90] on div "Paulino Lepe jimenez" at bounding box center [210, 88] width 131 height 7
drag, startPoint x: 246, startPoint y: 93, endPoint x: 147, endPoint y: 91, distance: 99.5
click at [147, 91] on div "Paulino Lepe jimenez paulejilp22@yahoo.com 1 subscription" at bounding box center [246, 98] width 239 height 27
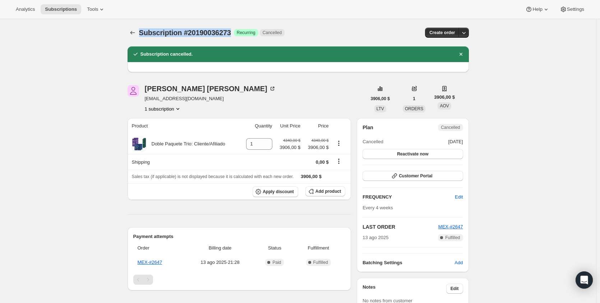
drag, startPoint x: 241, startPoint y: 34, endPoint x: 141, endPoint y: 33, distance: 100.6
click at [141, 33] on div "Subscription #20190036273 Logrado Recurring Cancelled" at bounding box center [245, 33] width 212 height 10
click at [95, 75] on div "Subscription #20190036273. Esta página está lista Subscription #20190036273 Log…" at bounding box center [298, 299] width 596 height 560
click at [131, 35] on icon "Subscriptions" at bounding box center [132, 32] width 7 height 7
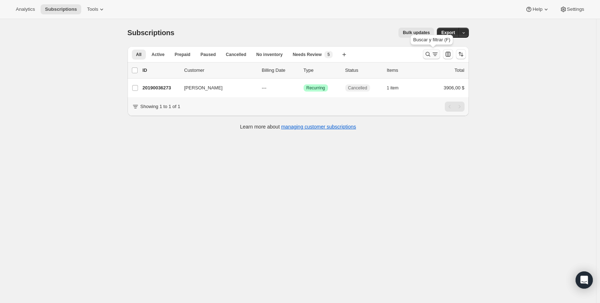
click at [428, 55] on icon "Buscar y filtrar resultados" at bounding box center [427, 54] width 7 height 7
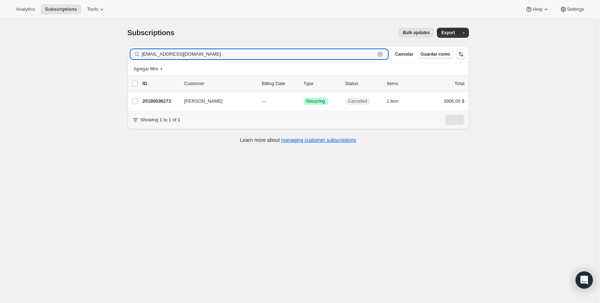
drag, startPoint x: 232, startPoint y: 56, endPoint x: 45, endPoint y: 52, distance: 187.2
click at [48, 54] on div "Subscriptions. Esta página está lista Subscriptions Bulk updates Más acciones B…" at bounding box center [298, 170] width 596 height 303
paste input "mayrahg@gmail"
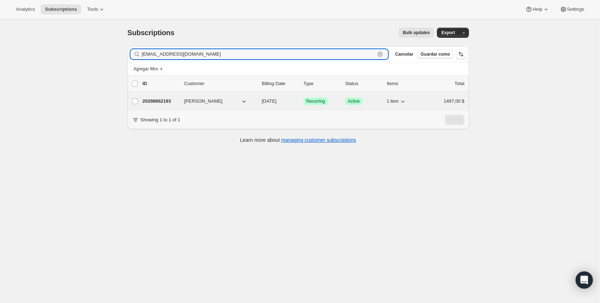
type input "mayrahg@gmail.com"
click at [173, 101] on p "20298662193" at bounding box center [161, 101] width 36 height 7
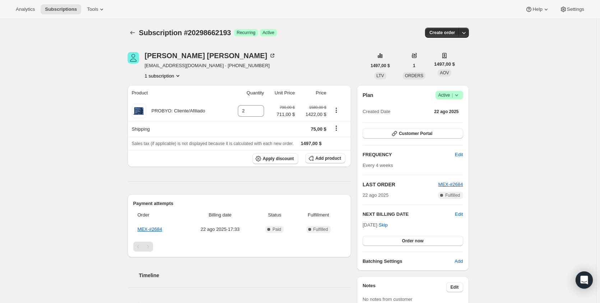
click at [455, 94] on icon at bounding box center [456, 95] width 7 height 7
click at [448, 124] on span "Cancel subscription" at bounding box center [448, 121] width 41 height 5
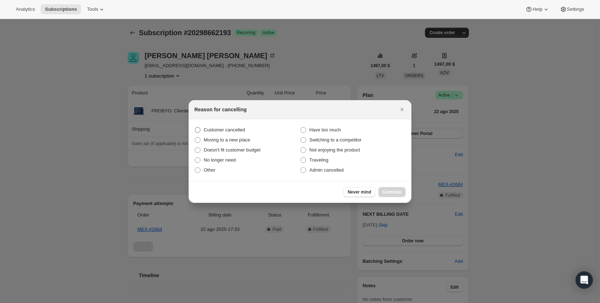
click at [237, 129] on span "Customer cancelled" at bounding box center [224, 129] width 41 height 5
click at [195, 127] on input "Customer cancelled" at bounding box center [195, 127] width 0 height 0
radio input "true"
click at [396, 192] on span "Continue" at bounding box center [391, 192] width 19 height 6
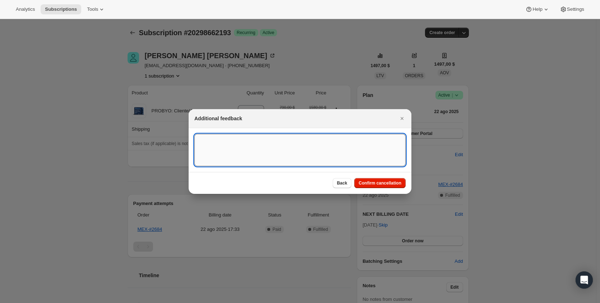
click at [302, 142] on textarea ":r1jh:" at bounding box center [299, 150] width 211 height 32
click at [261, 134] on textarea "To enrich screen reader interactions, please activate Accessibility in Grammarl…" at bounding box center [299, 150] width 211 height 32
paste textarea "Customer Blanca Azucena requested to cancel the subscription"
type textarea "Customer Blanca Azucena requested to cancel the subscription"
click at [397, 181] on span "Confirm cancellation" at bounding box center [379, 183] width 43 height 6
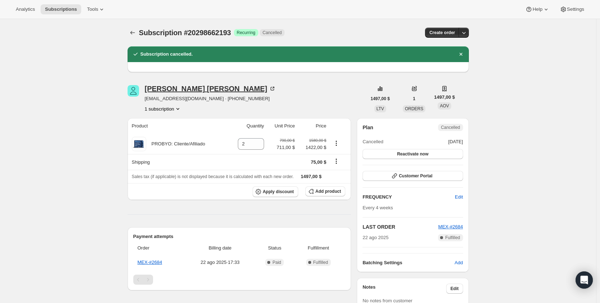
drag, startPoint x: 250, startPoint y: 90, endPoint x: 147, endPoint y: 92, distance: 102.7
click at [147, 92] on div "Mayra Hernández García mayrahg@gmail.com · +3222945066 1 subscription" at bounding box center [246, 98] width 239 height 27
drag, startPoint x: 239, startPoint y: 98, endPoint x: 253, endPoint y: 98, distance: 14.4
click at [253, 98] on div "Mayra Hernández García mayrahg@gmail.com · +3222945066 1 subscription" at bounding box center [246, 98] width 239 height 27
drag, startPoint x: 241, startPoint y: 32, endPoint x: 142, endPoint y: 34, distance: 99.2
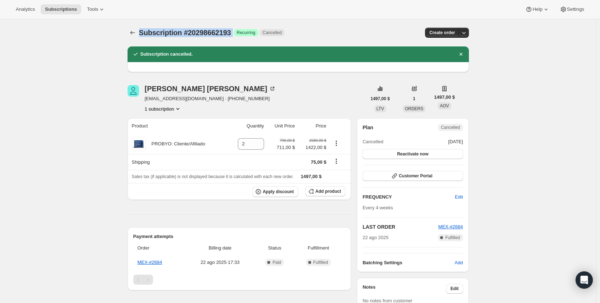
click at [142, 34] on div "Subscription #20298662193 Logrado Recurring Cancelled" at bounding box center [245, 33] width 212 height 10
click at [132, 32] on icon "Subscriptions" at bounding box center [132, 32] width 7 height 7
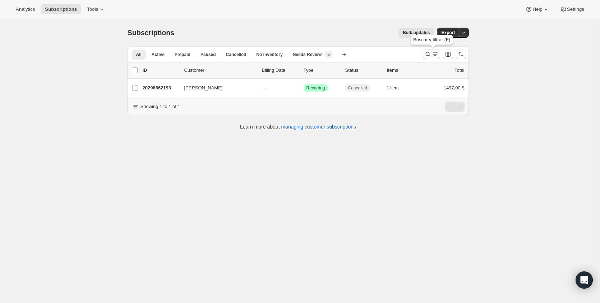
click at [428, 53] on icon "Buscar y filtrar resultados" at bounding box center [427, 54] width 5 height 5
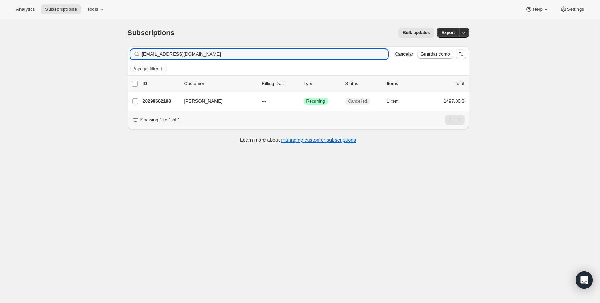
drag, startPoint x: 199, startPoint y: 50, endPoint x: 96, endPoint y: 48, distance: 102.7
click at [98, 49] on div "Subscriptions. Esta página está lista Subscriptions Bulk updates Más acciones B…" at bounding box center [298, 170] width 596 height 303
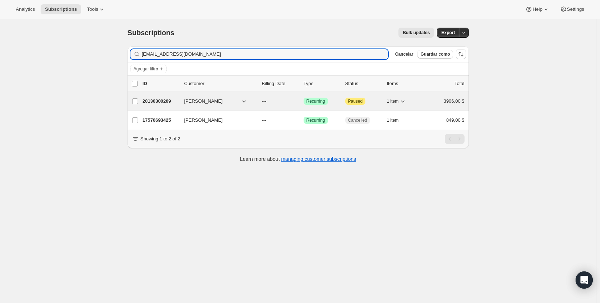
type input "sankaortiz@gmail.com"
click at [154, 104] on p "20130300209" at bounding box center [161, 101] width 36 height 7
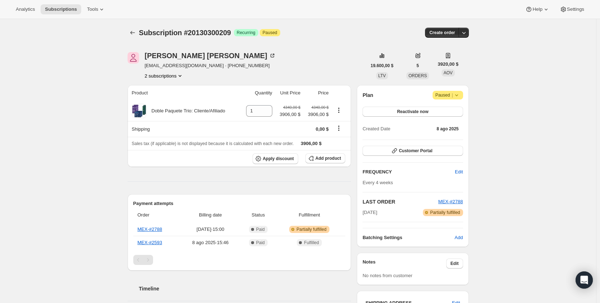
click at [456, 97] on icon at bounding box center [456, 95] width 7 height 7
click at [455, 111] on span "Cancel subscription" at bounding box center [447, 109] width 41 height 5
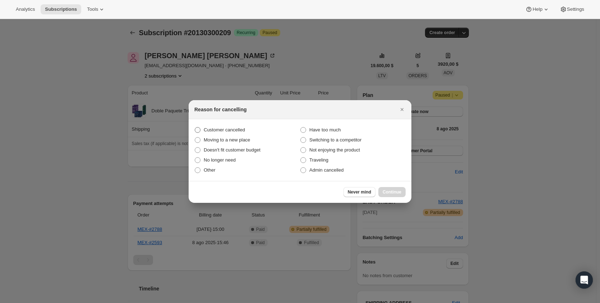
click at [228, 130] on span "Customer cancelled" at bounding box center [224, 129] width 41 height 5
click at [195, 127] on input "Customer cancelled" at bounding box center [195, 127] width 0 height 0
radio input "true"
click at [401, 111] on icon "Cerrar" at bounding box center [401, 109] width 3 height 3
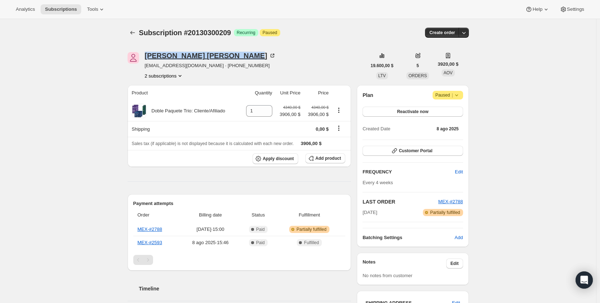
drag, startPoint x: 218, startPoint y: 56, endPoint x: 147, endPoint y: 55, distance: 71.5
click at [147, 55] on div "Ofelina Ortiz pineda" at bounding box center [210, 55] width 131 height 7
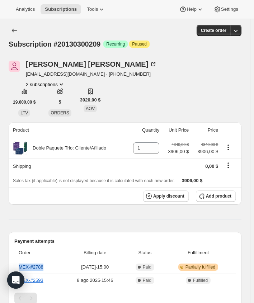
drag, startPoint x: 60, startPoint y: 268, endPoint x: 20, endPoint y: 270, distance: 40.3
click at [20, 270] on th "MEX-#2788" at bounding box center [38, 267] width 49 height 13
drag, startPoint x: 111, startPoint y: 43, endPoint x: 59, endPoint y: 42, distance: 52.8
click at [59, 42] on div "Subscription #20130300209 Logrado Recurring Atención Paused" at bounding box center [125, 44] width 233 height 10
